Goal: Task Accomplishment & Management: Manage account settings

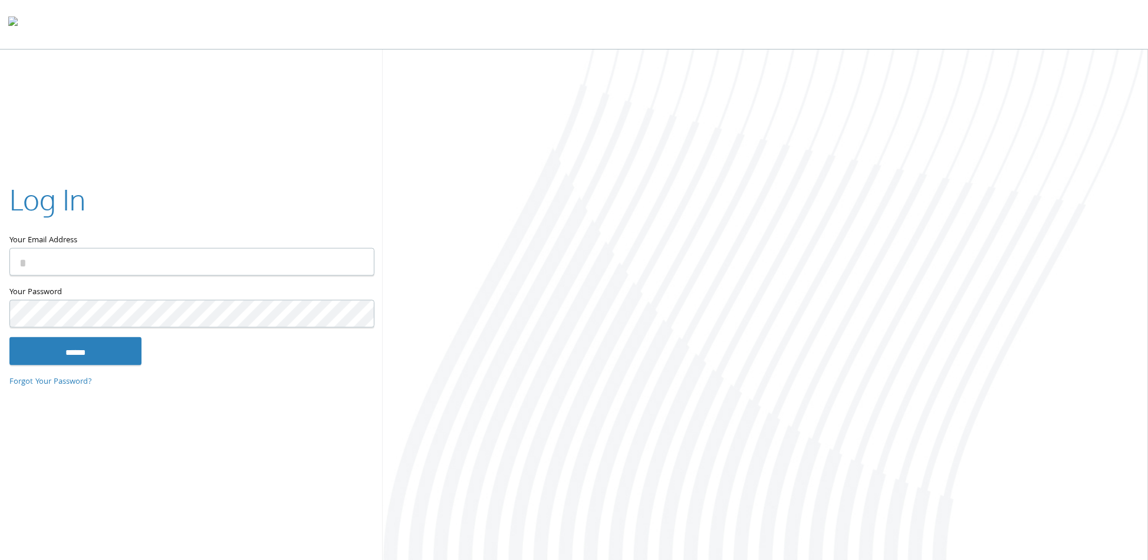
click at [216, 266] on input "Your Email Address" at bounding box center [191, 262] width 365 height 28
type input "**********"
click at [9, 337] on input "******" at bounding box center [75, 351] width 132 height 28
